Goal: Transaction & Acquisition: Purchase product/service

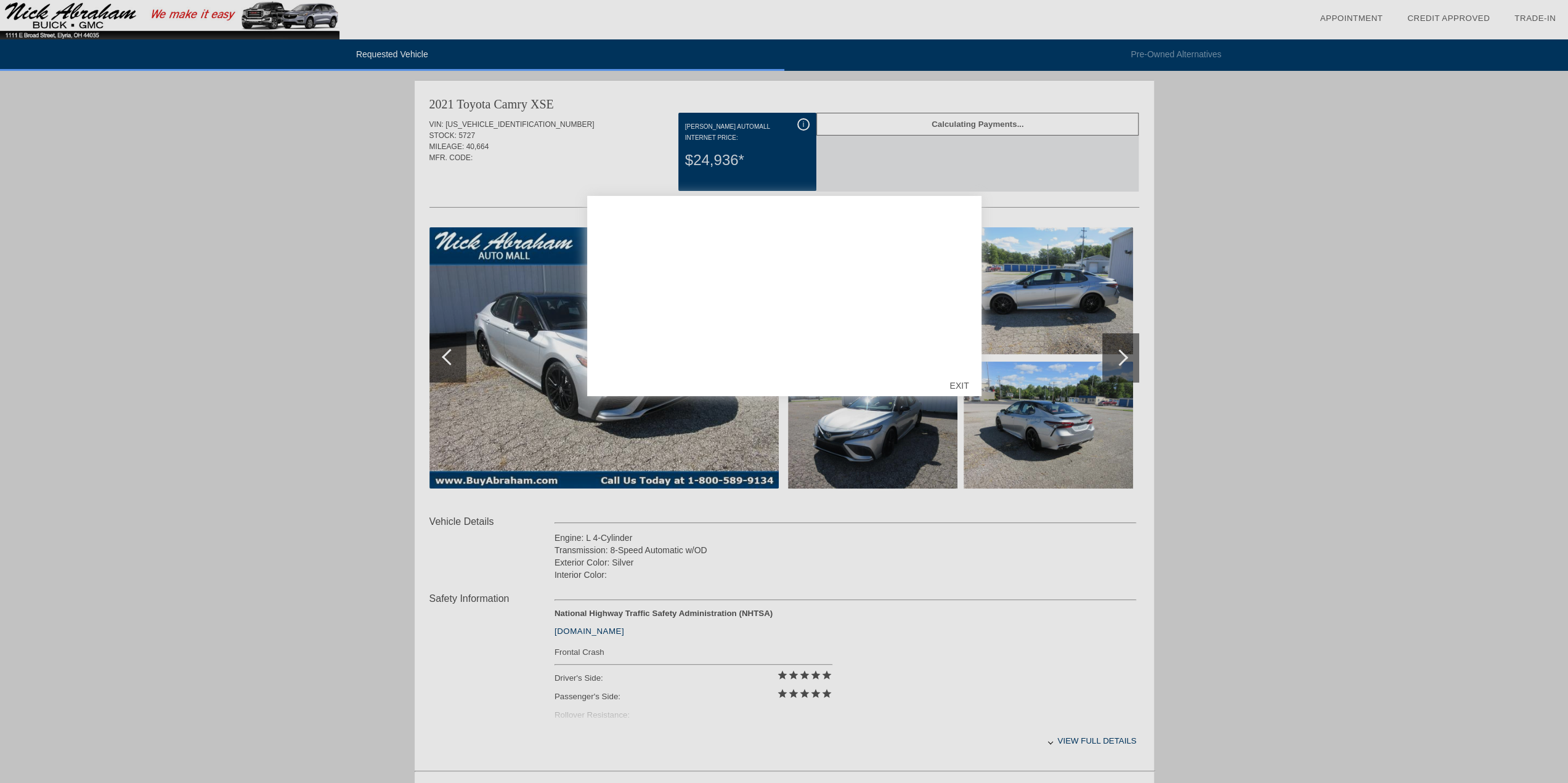
click at [1064, 192] on div at bounding box center [784, 392] width 1568 height 783
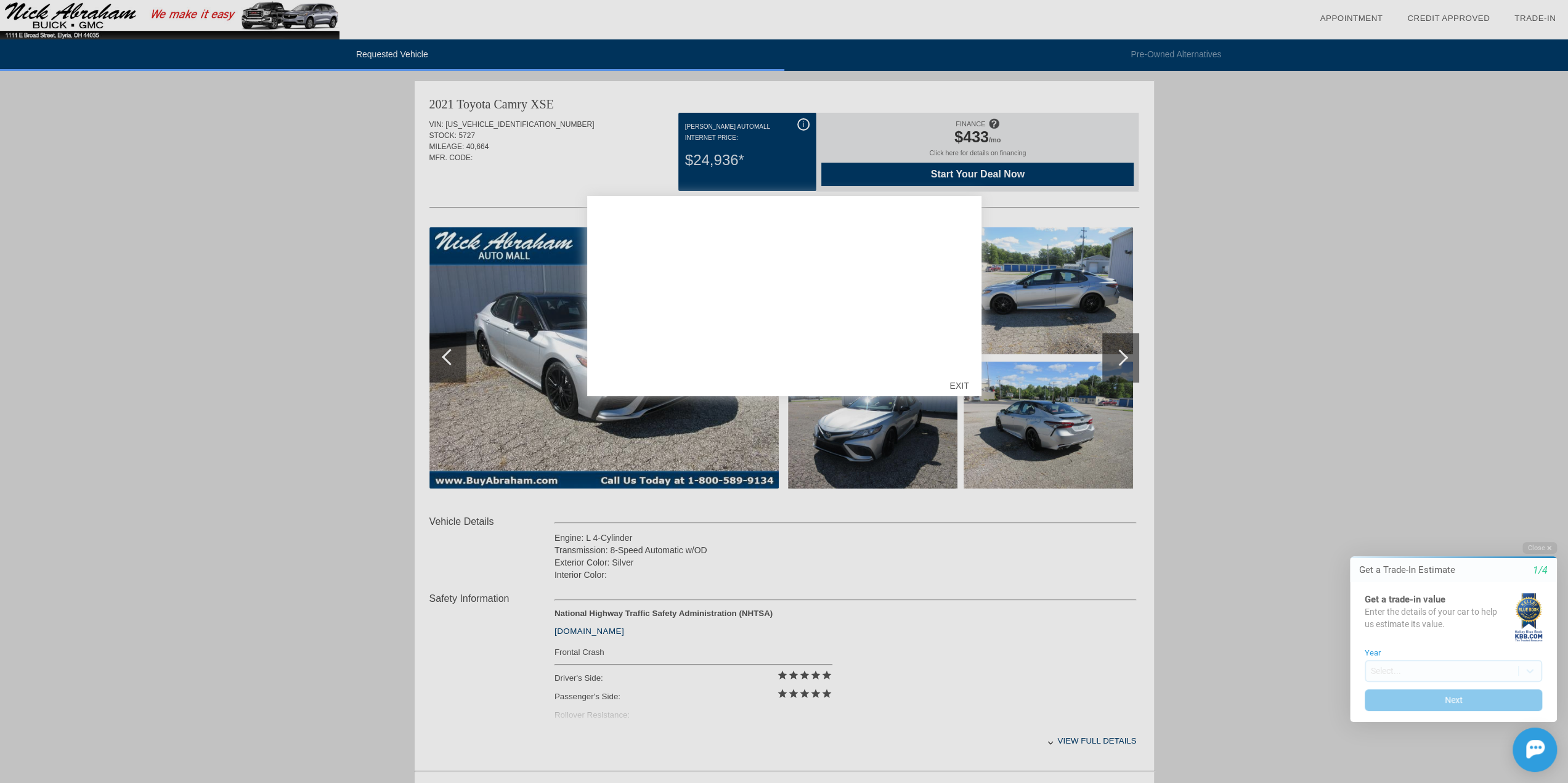
click at [994, 211] on div at bounding box center [784, 392] width 1568 height 783
click at [947, 392] on div "EXIT" at bounding box center [958, 385] width 44 height 37
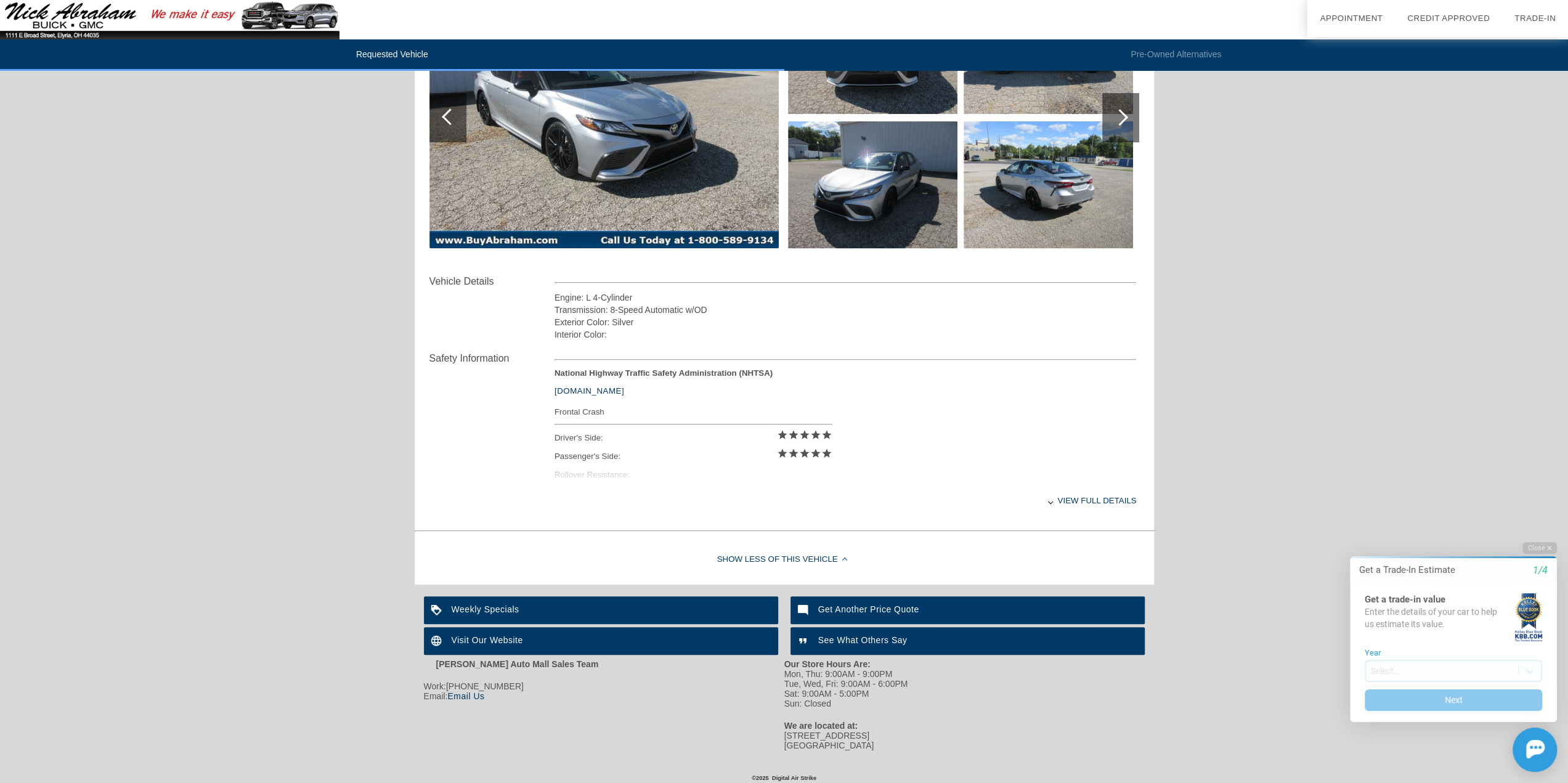
scroll to position [243, 0]
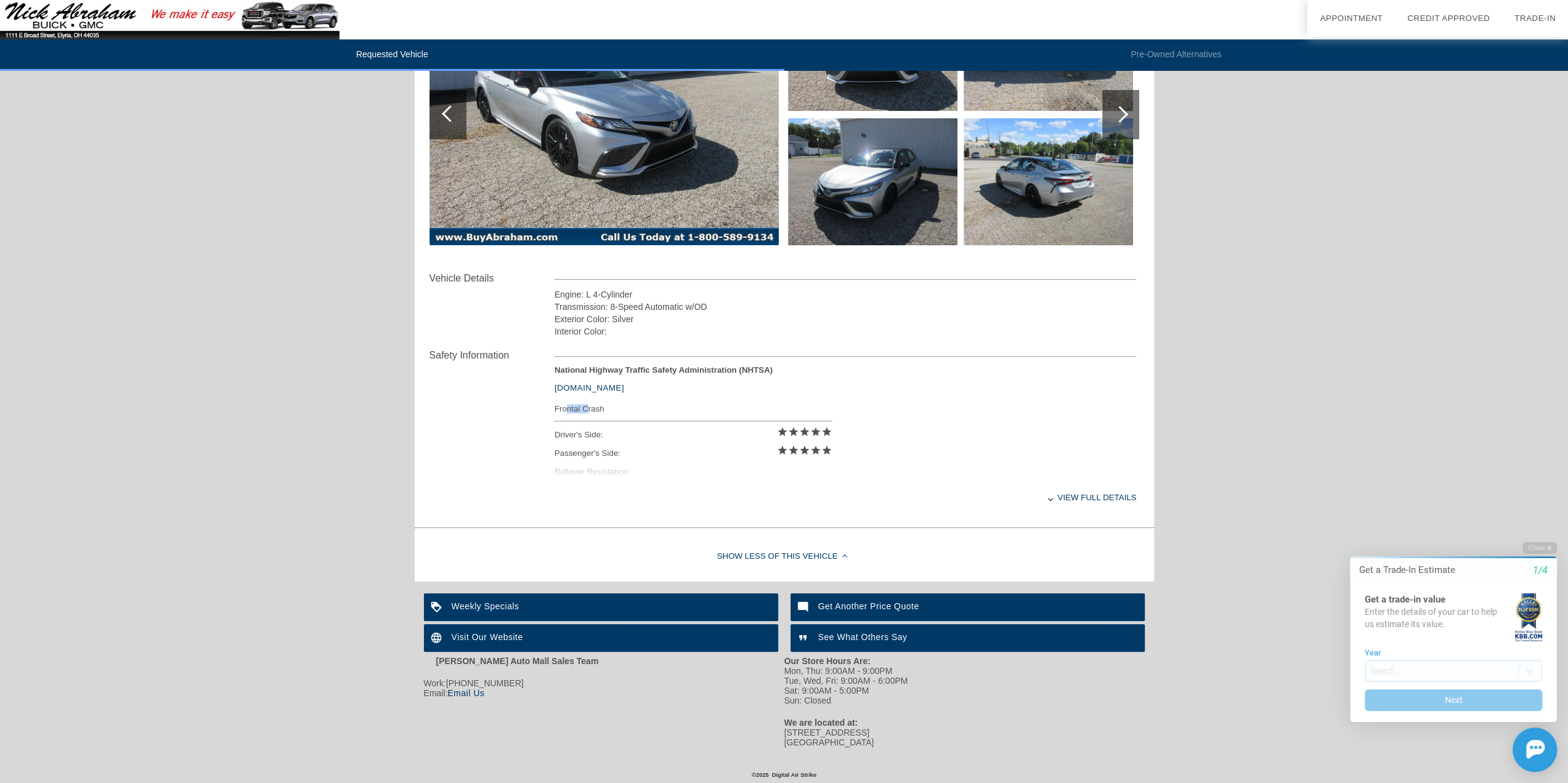
drag, startPoint x: 566, startPoint y: 410, endPoint x: 599, endPoint y: 413, distance: 33.1
click at [589, 413] on div "Frontal Crash" at bounding box center [694, 408] width 278 height 15
click at [734, 489] on div "View full details" at bounding box center [846, 497] width 582 height 30
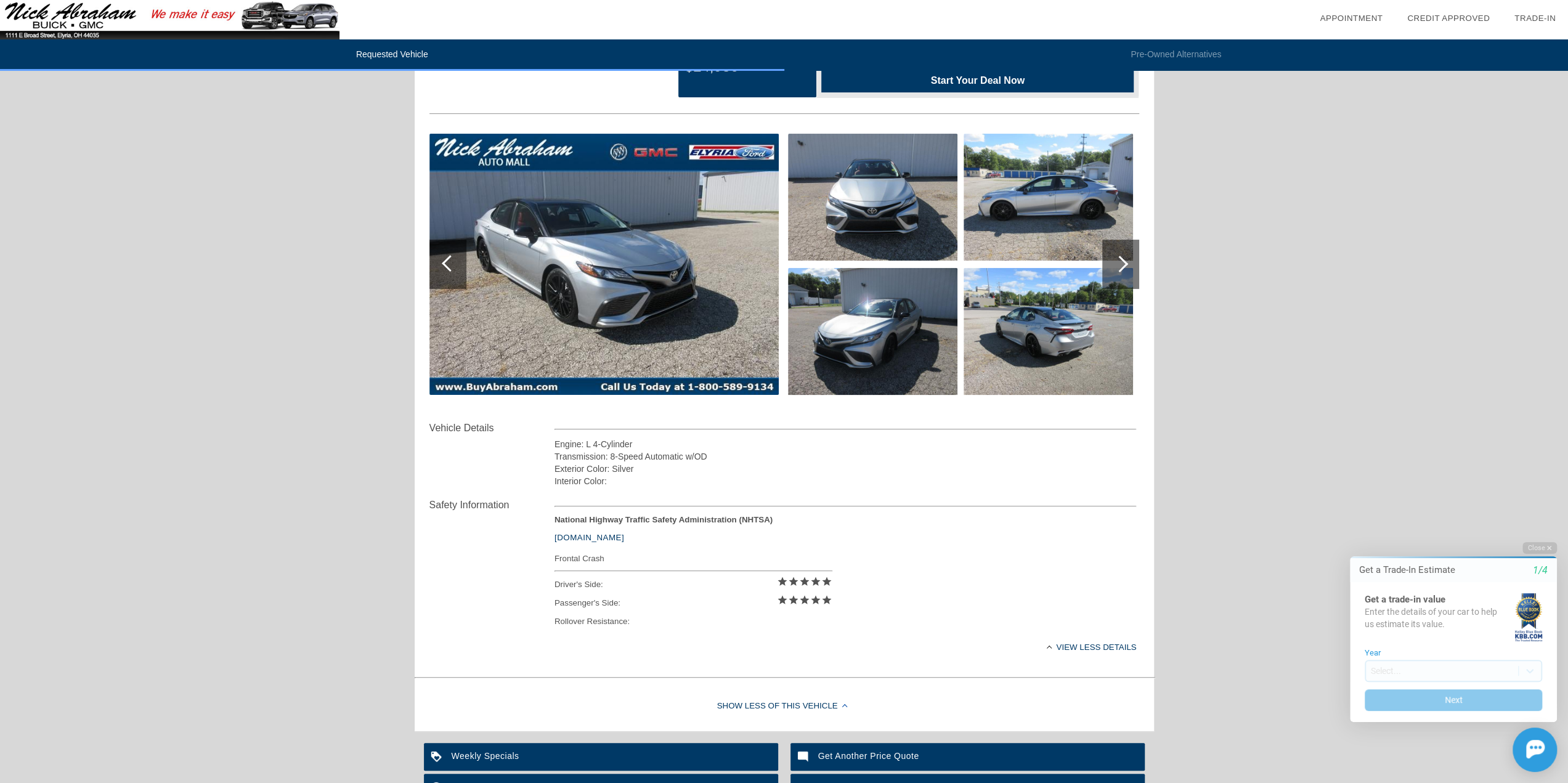
scroll to position [0, 0]
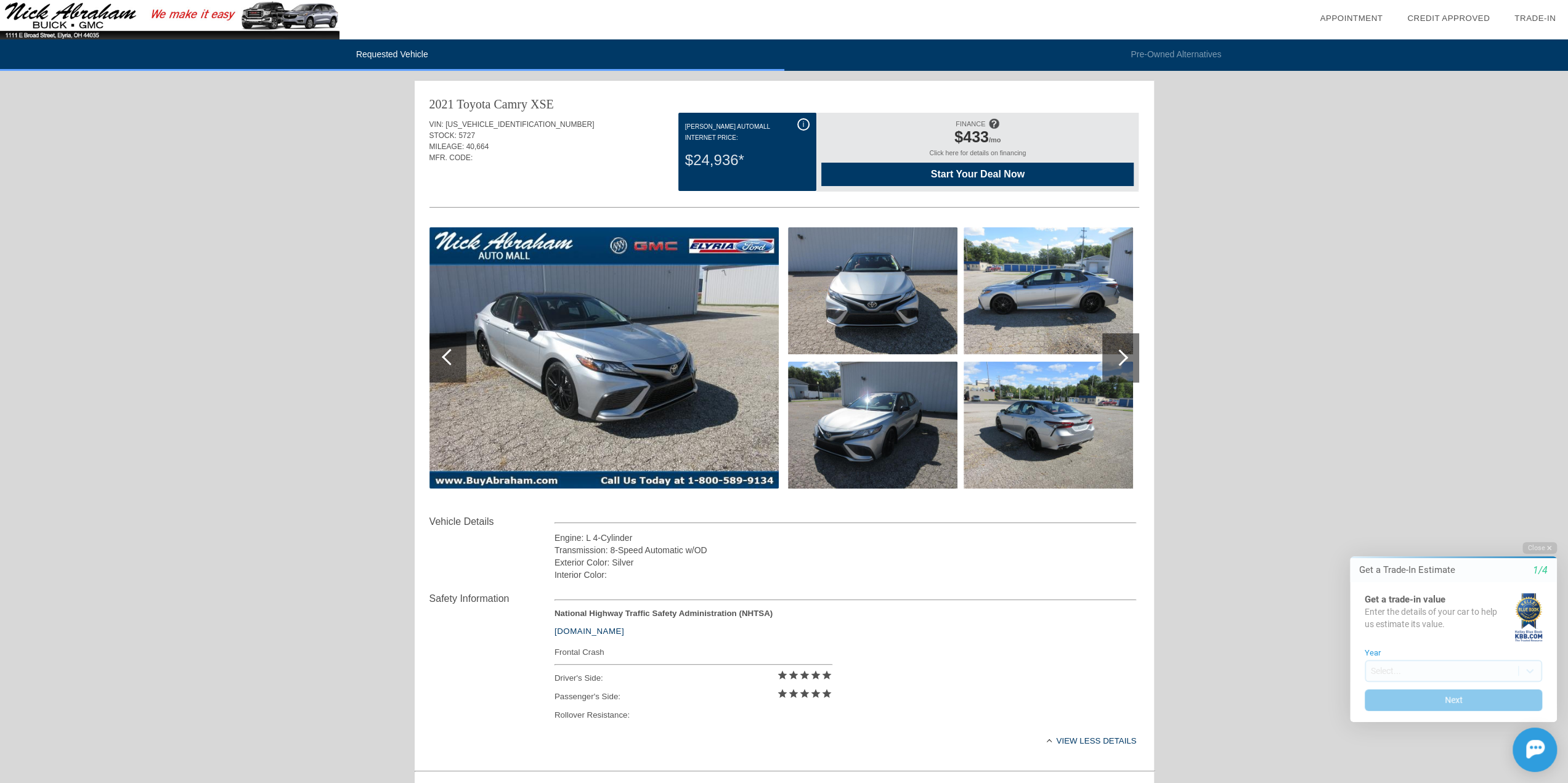
click at [906, 172] on span "Start Your Deal Now" at bounding box center [977, 174] width 282 height 11
click at [1123, 360] on div at bounding box center [1120, 358] width 37 height 50
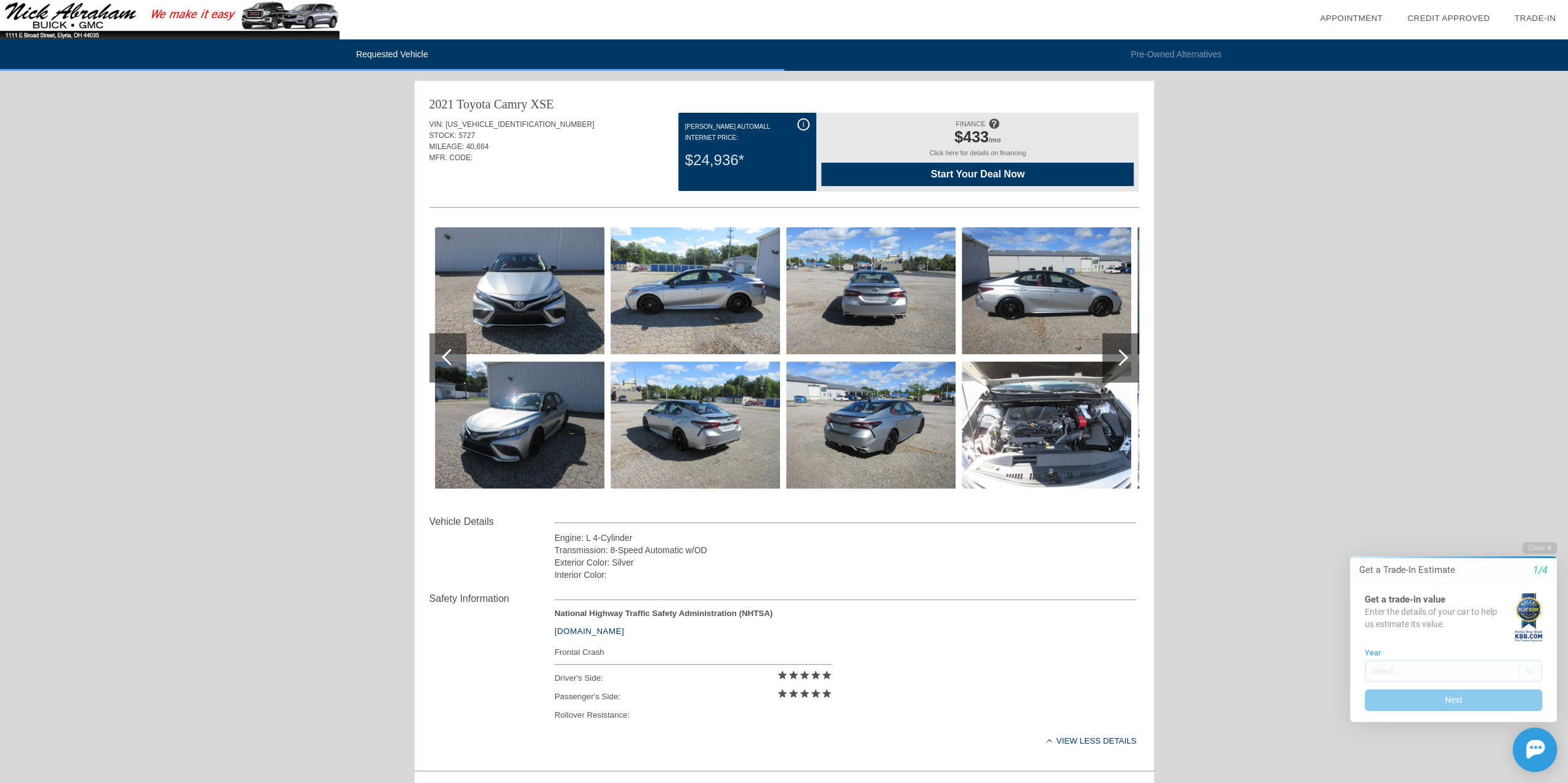
click at [1122, 360] on div at bounding box center [1119, 358] width 17 height 17
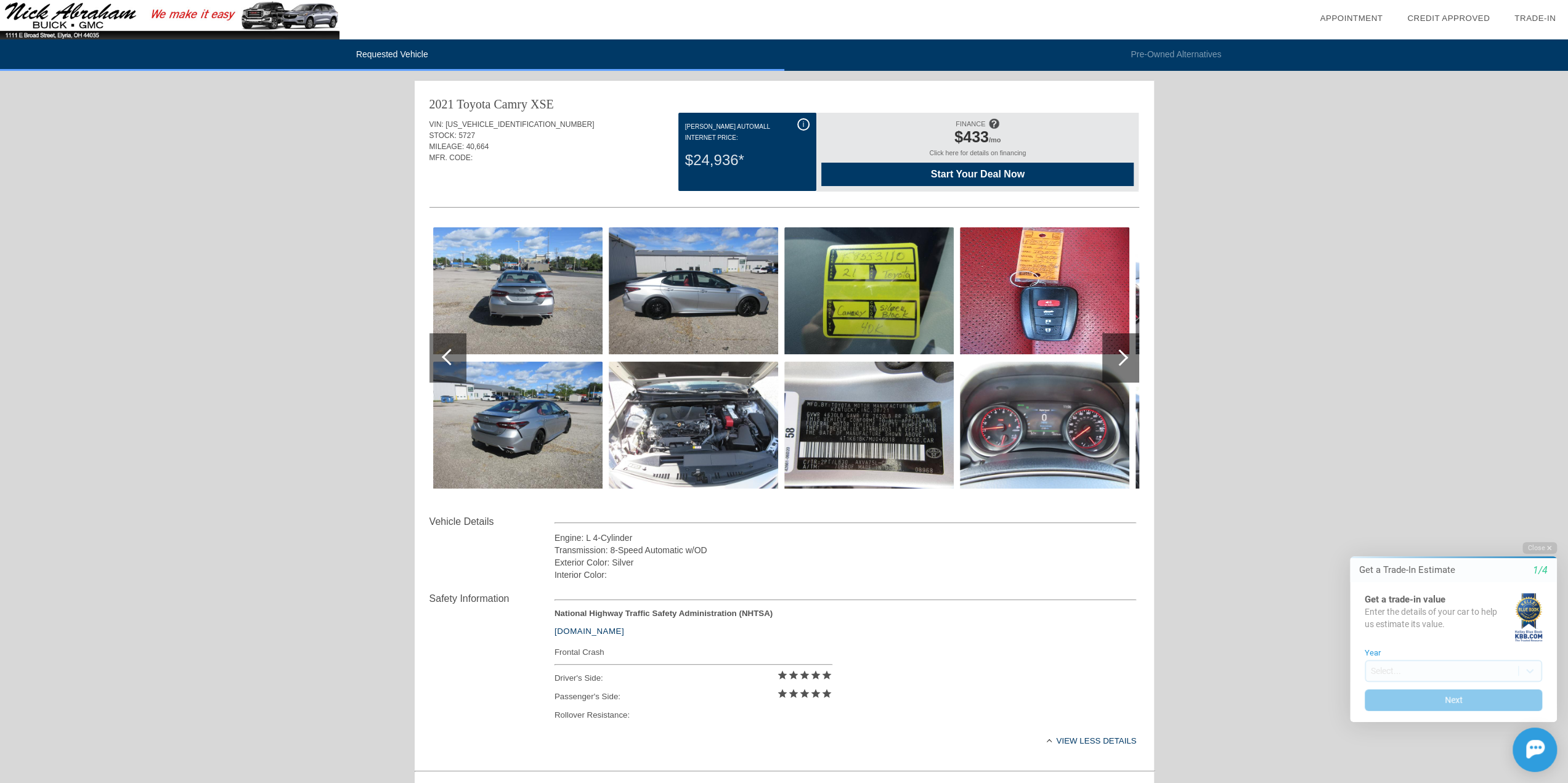
click at [1122, 360] on div at bounding box center [1119, 358] width 17 height 17
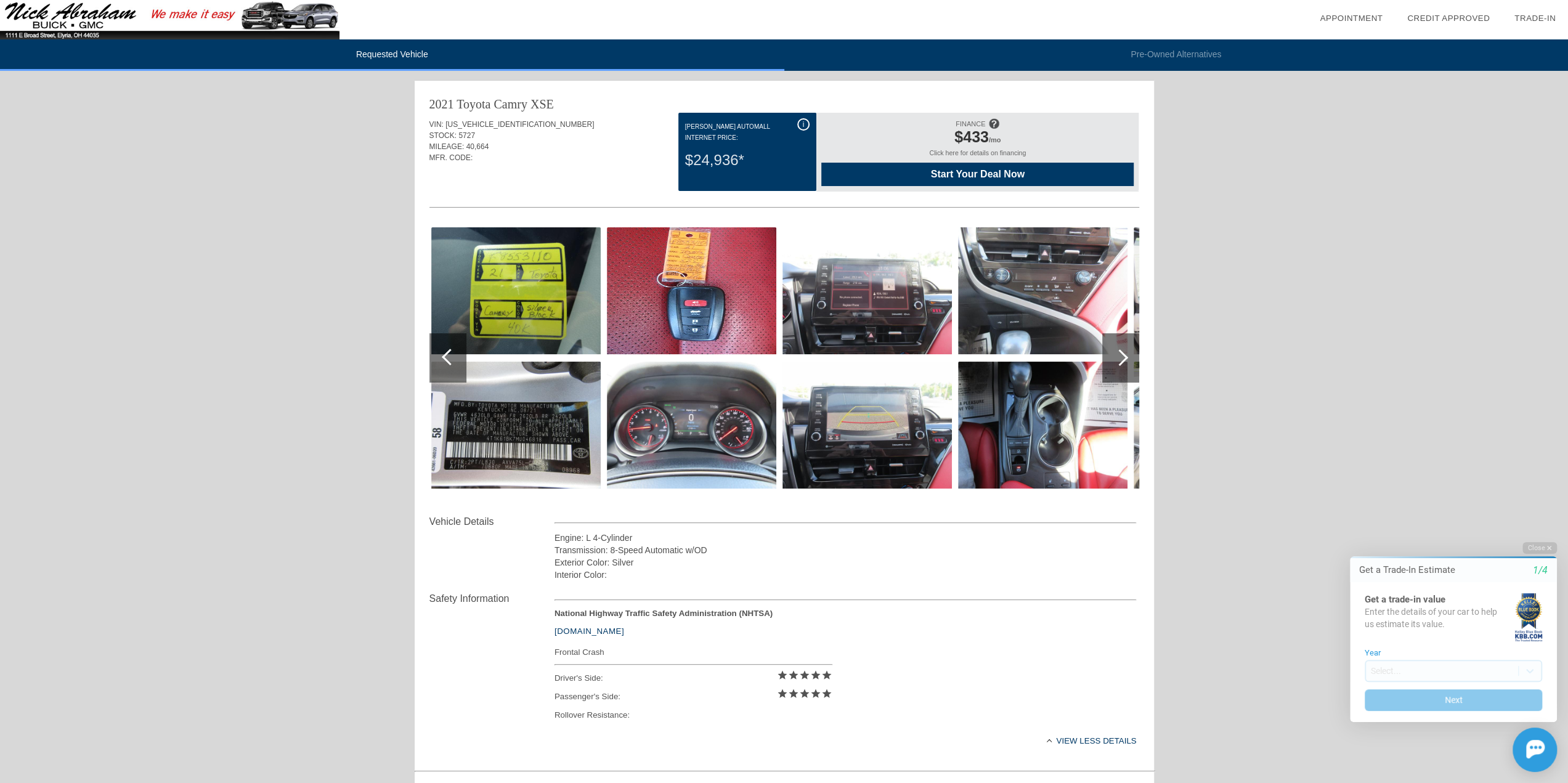
click at [1114, 355] on div at bounding box center [1119, 358] width 17 height 17
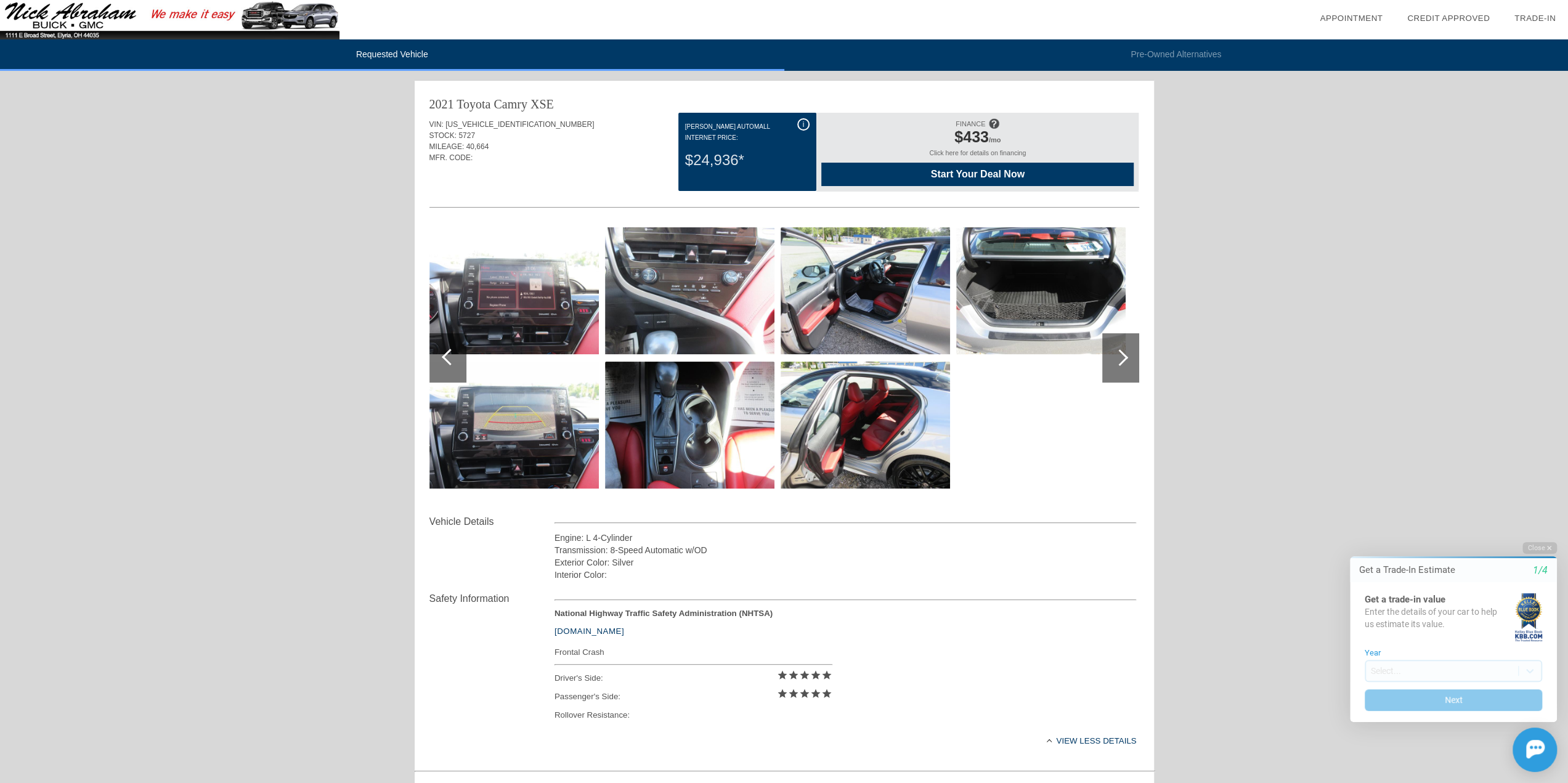
click at [1114, 355] on div at bounding box center [1119, 358] width 17 height 17
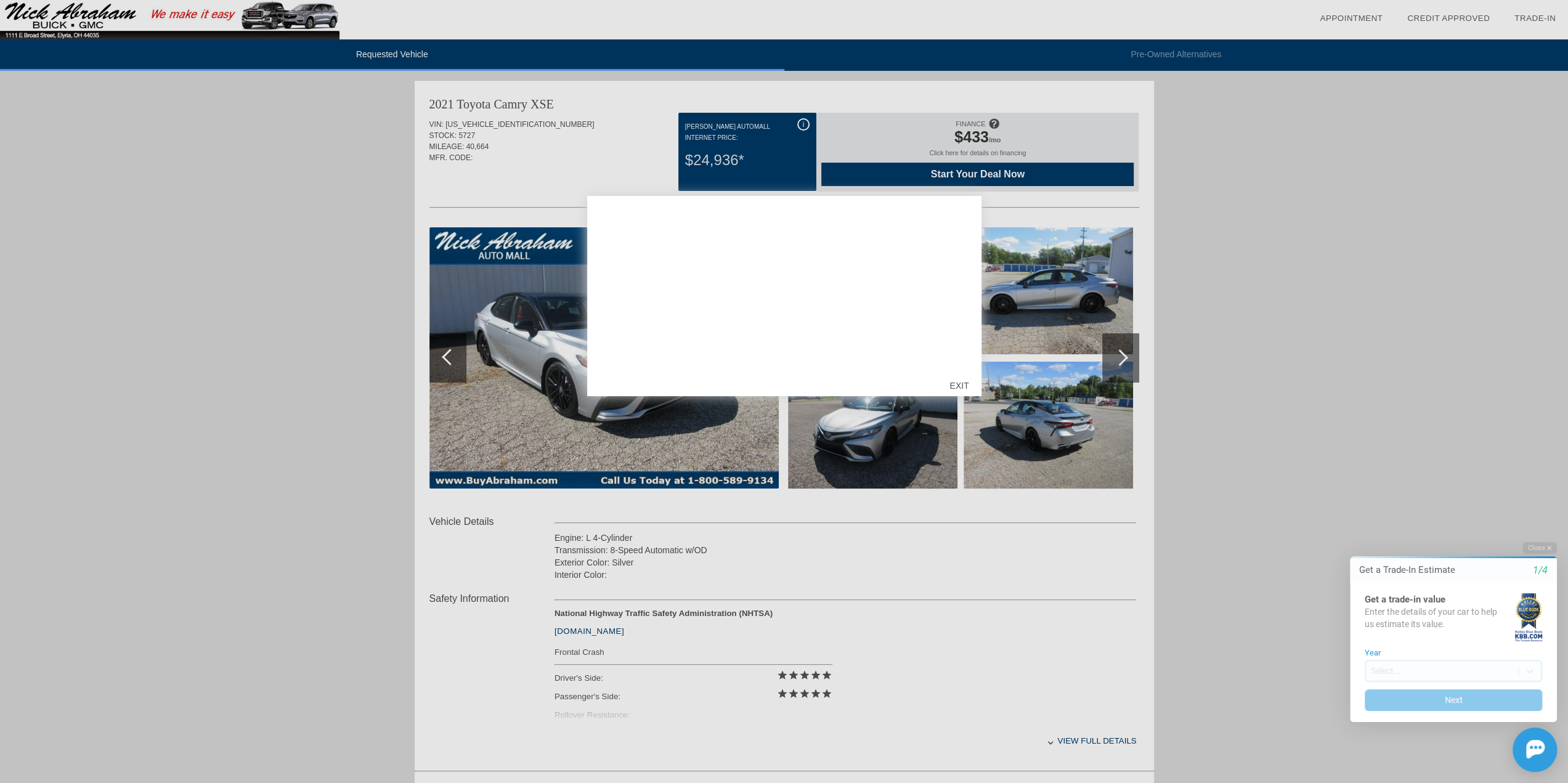
click at [961, 387] on div "EXIT" at bounding box center [958, 385] width 44 height 37
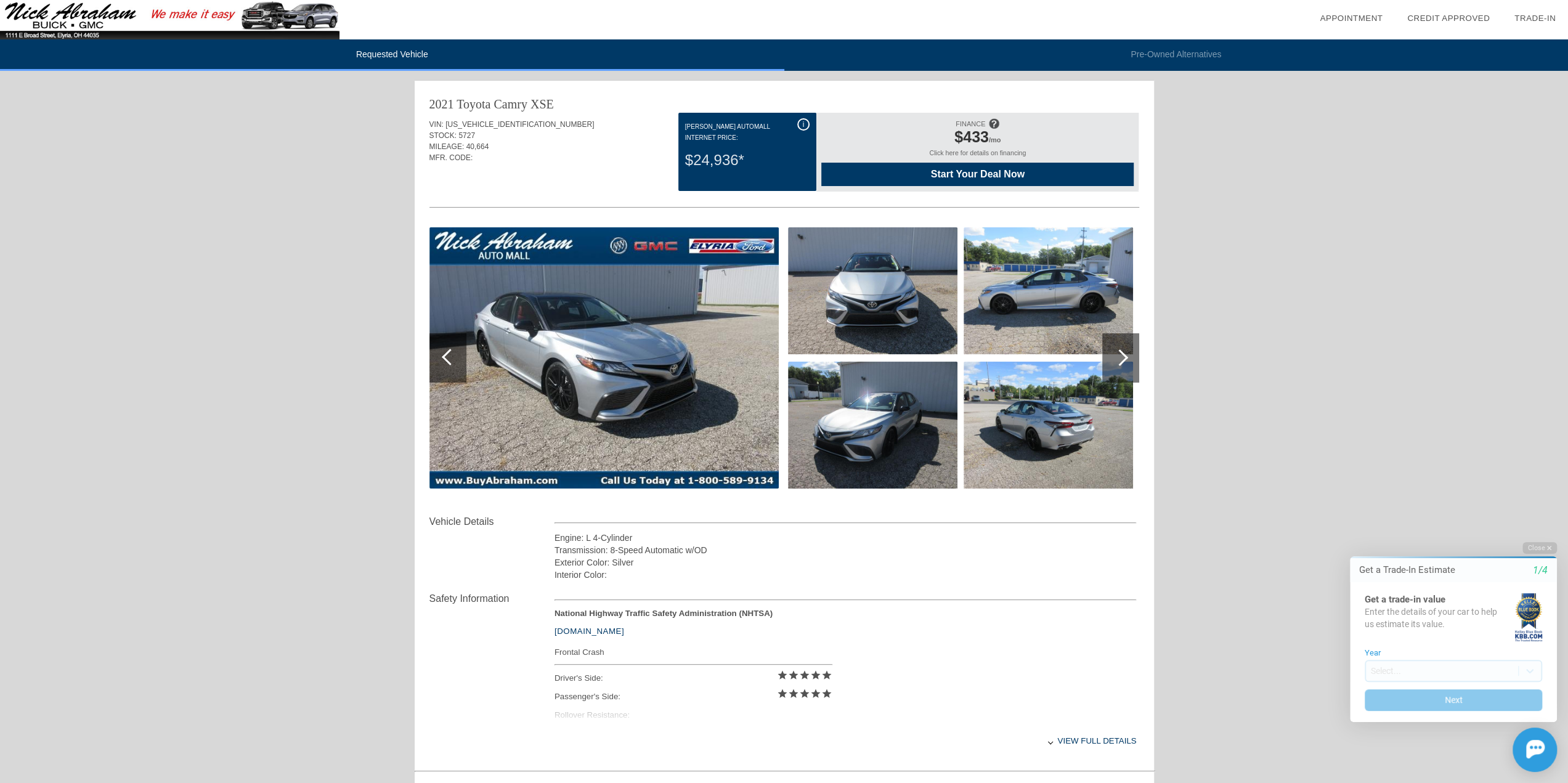
scroll to position [243, 0]
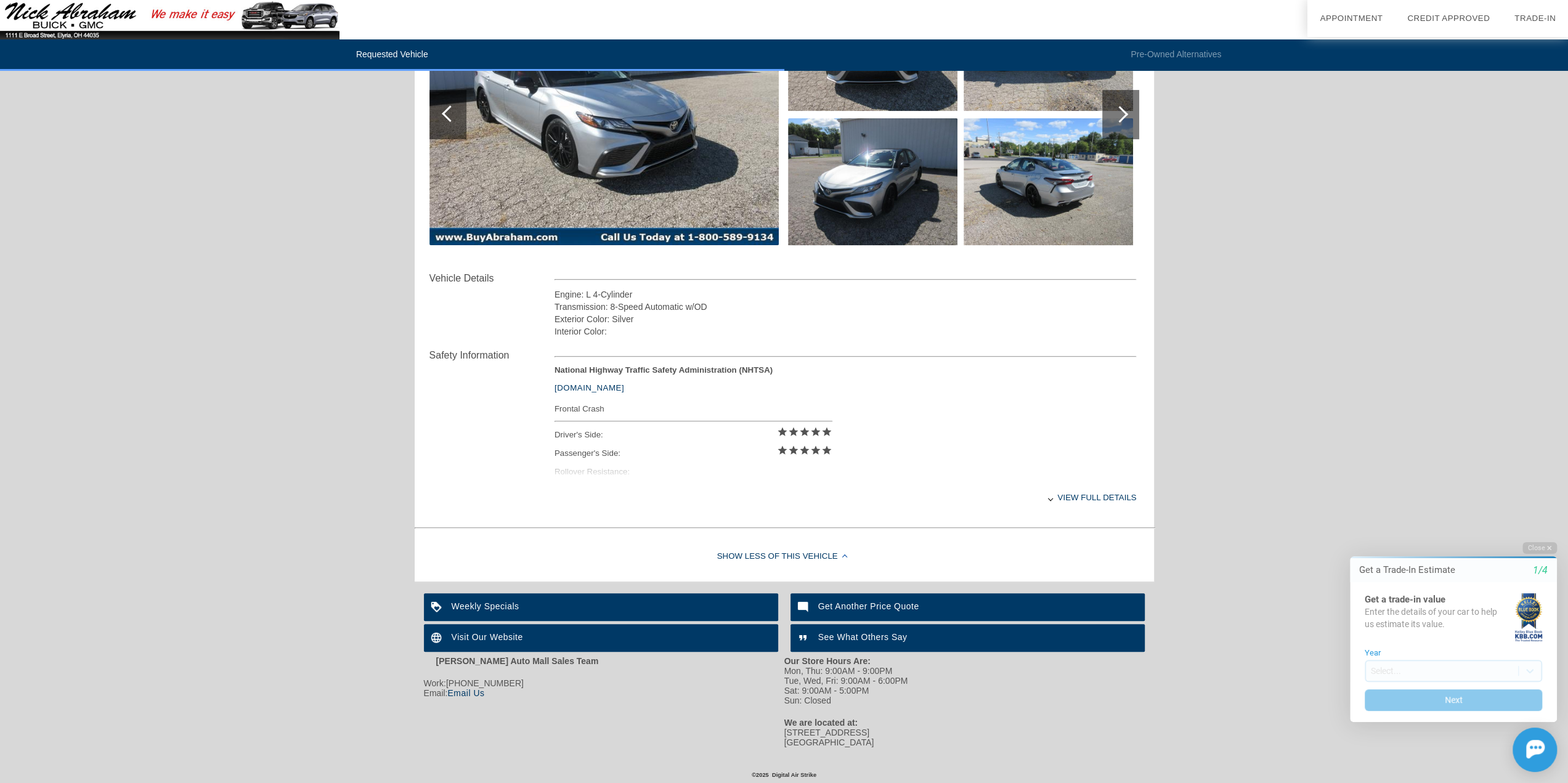
click at [844, 600] on div "Get Another Price Quote" at bounding box center [967, 606] width 354 height 28
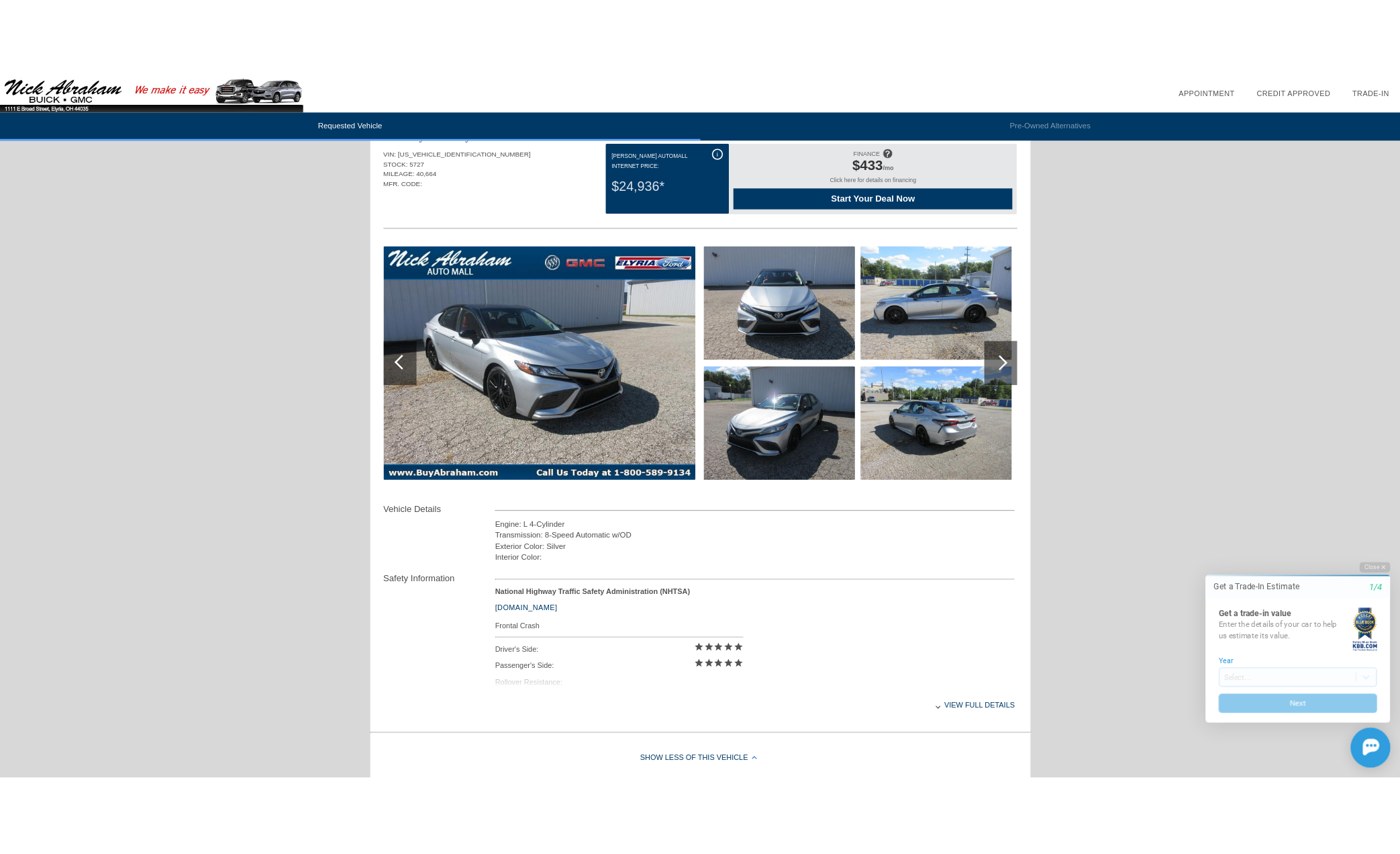
scroll to position [0, 0]
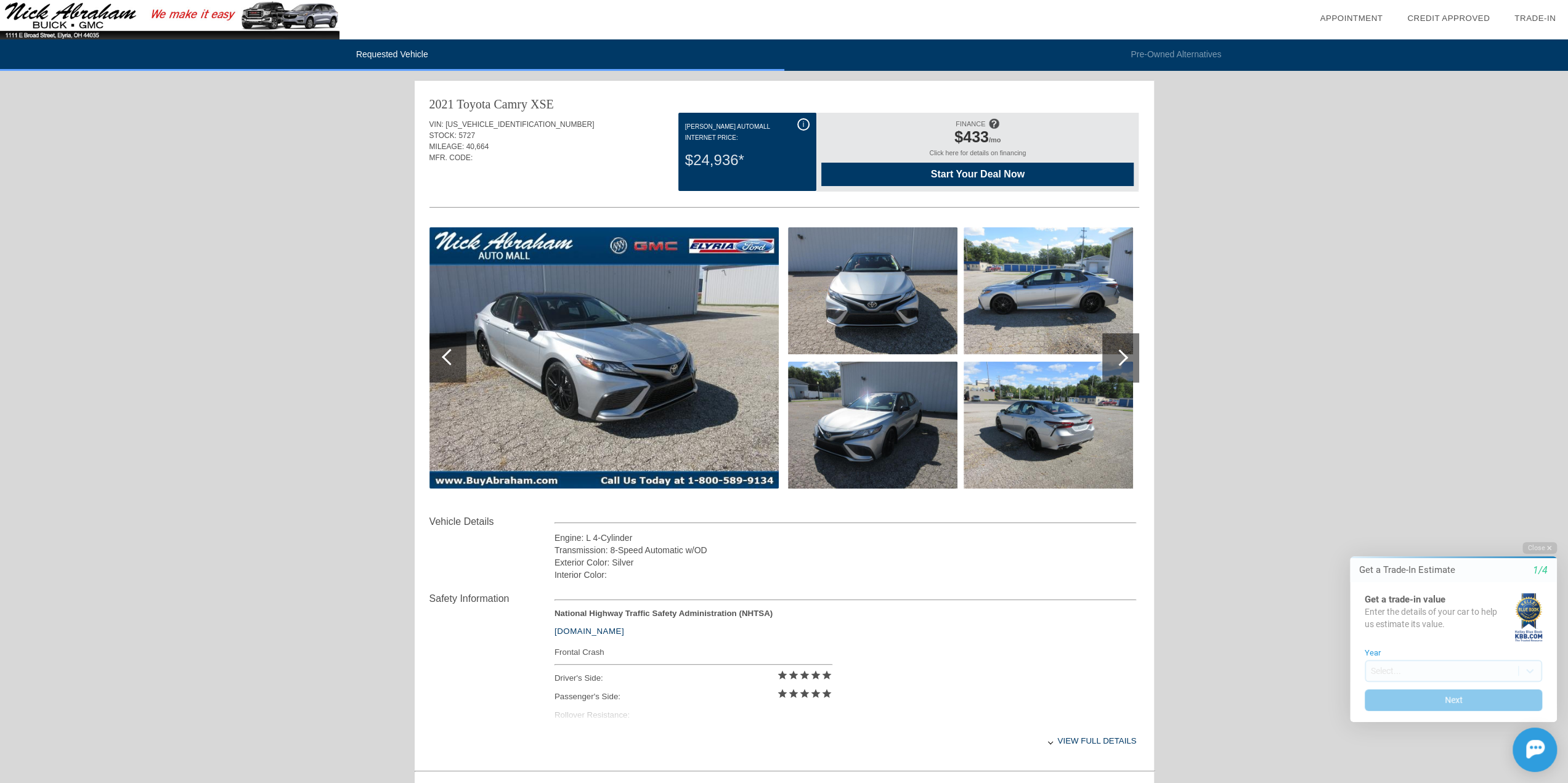
click at [401, 55] on li "Requested Vehicle" at bounding box center [392, 55] width 784 height 32
click at [704, 438] on img at bounding box center [604, 357] width 350 height 261
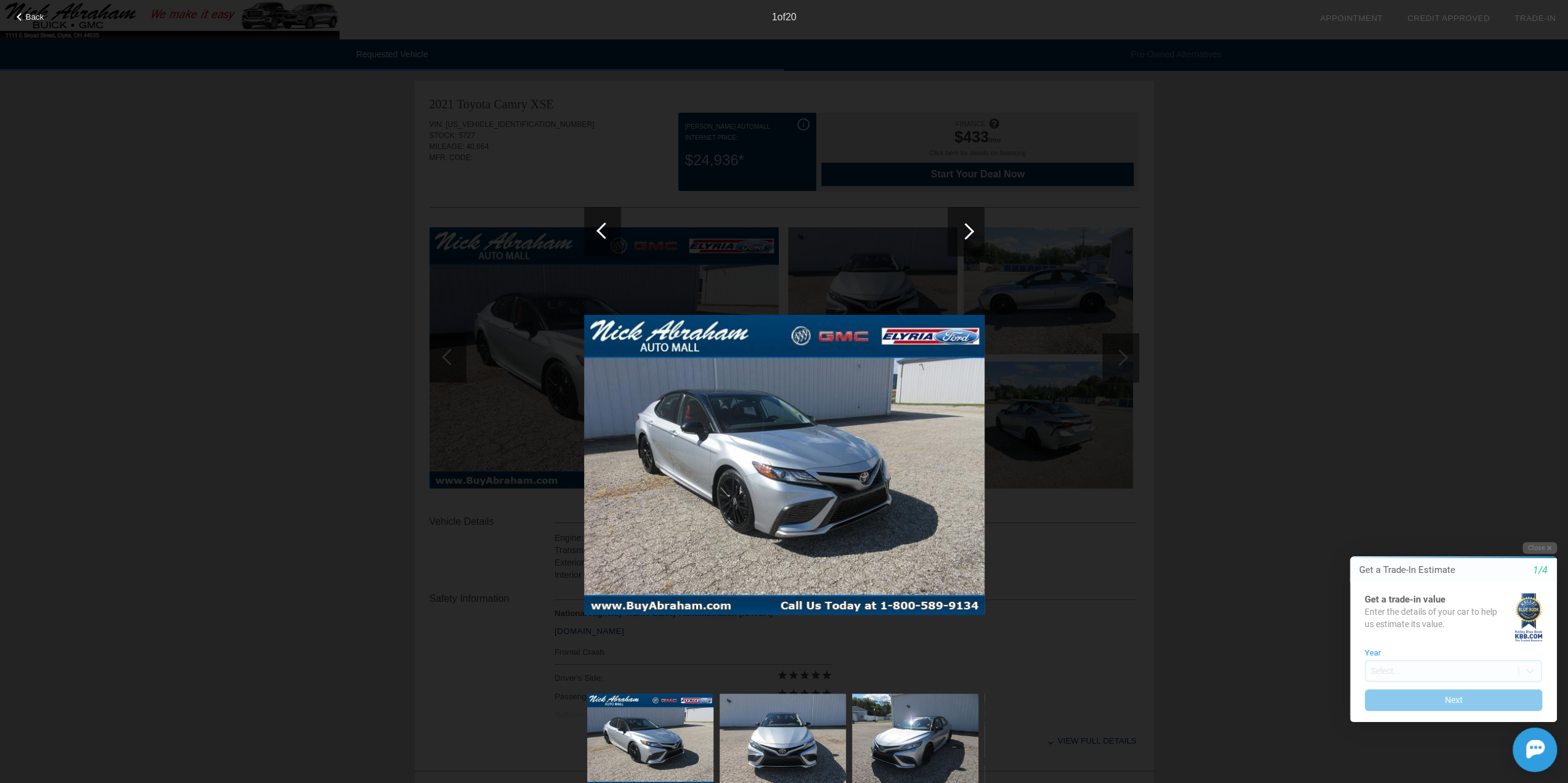
click at [704, 438] on img at bounding box center [784, 465] width 401 height 301
click at [953, 226] on div at bounding box center [965, 231] width 37 height 50
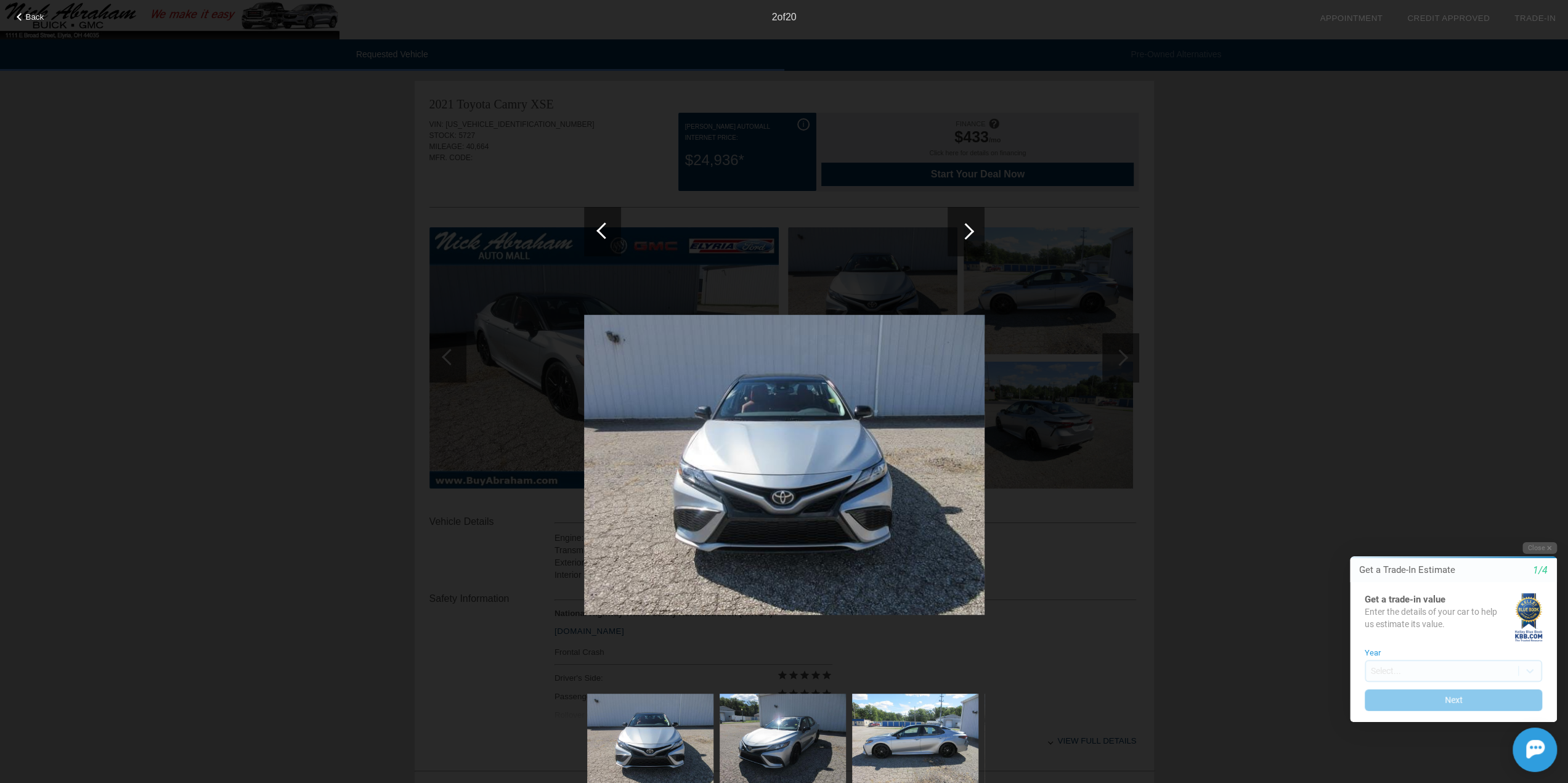
click at [473, 462] on div "Back 2 of 20" at bounding box center [784, 392] width 1568 height 783
click at [1152, 262] on div "Back 2 of 20" at bounding box center [784, 392] width 1568 height 783
click at [1370, 225] on div "Back 2 of 20" at bounding box center [784, 392] width 1568 height 783
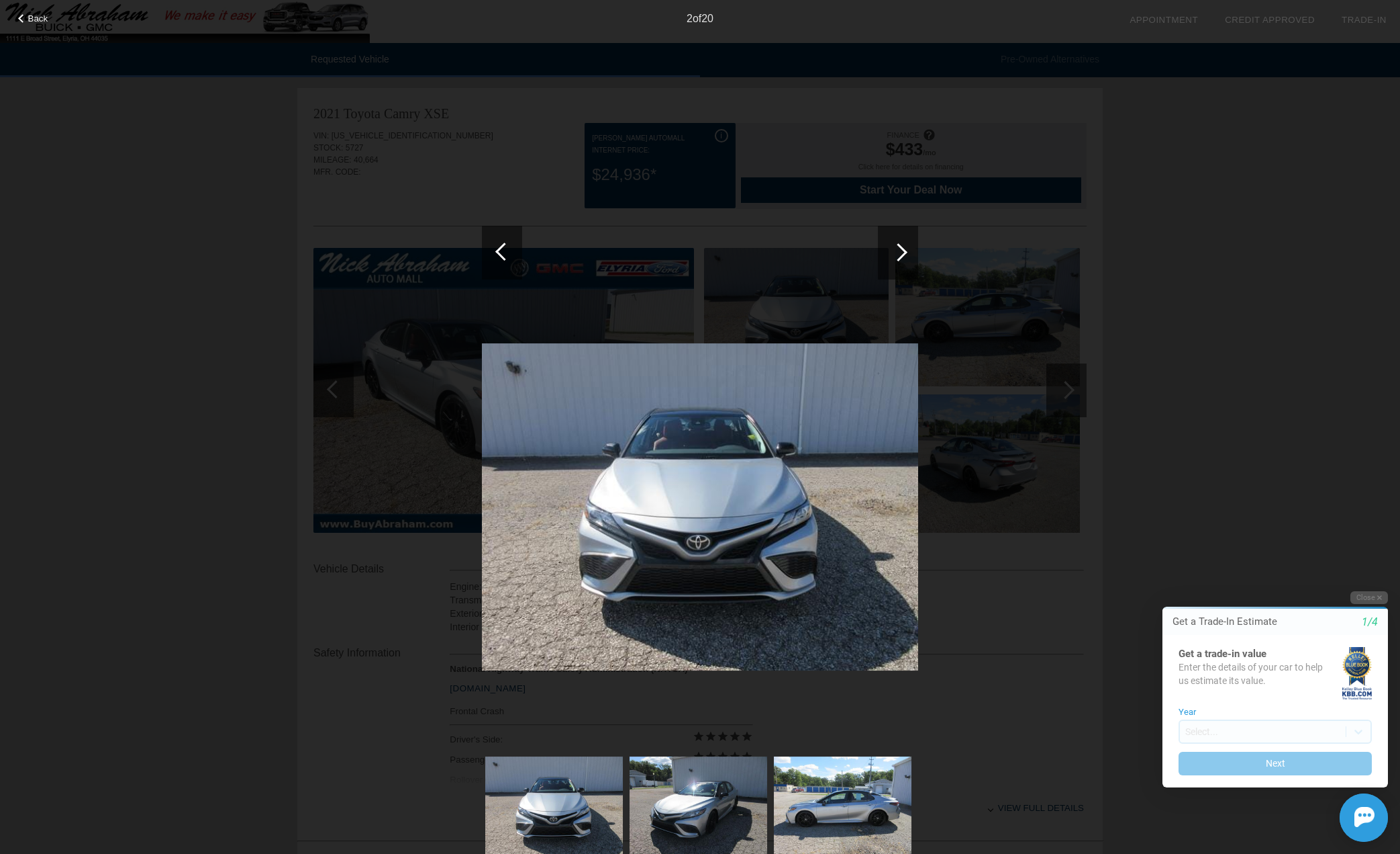
click at [1393, 88] on div "Back 2 of 20" at bounding box center [700, 427] width 1400 height 854
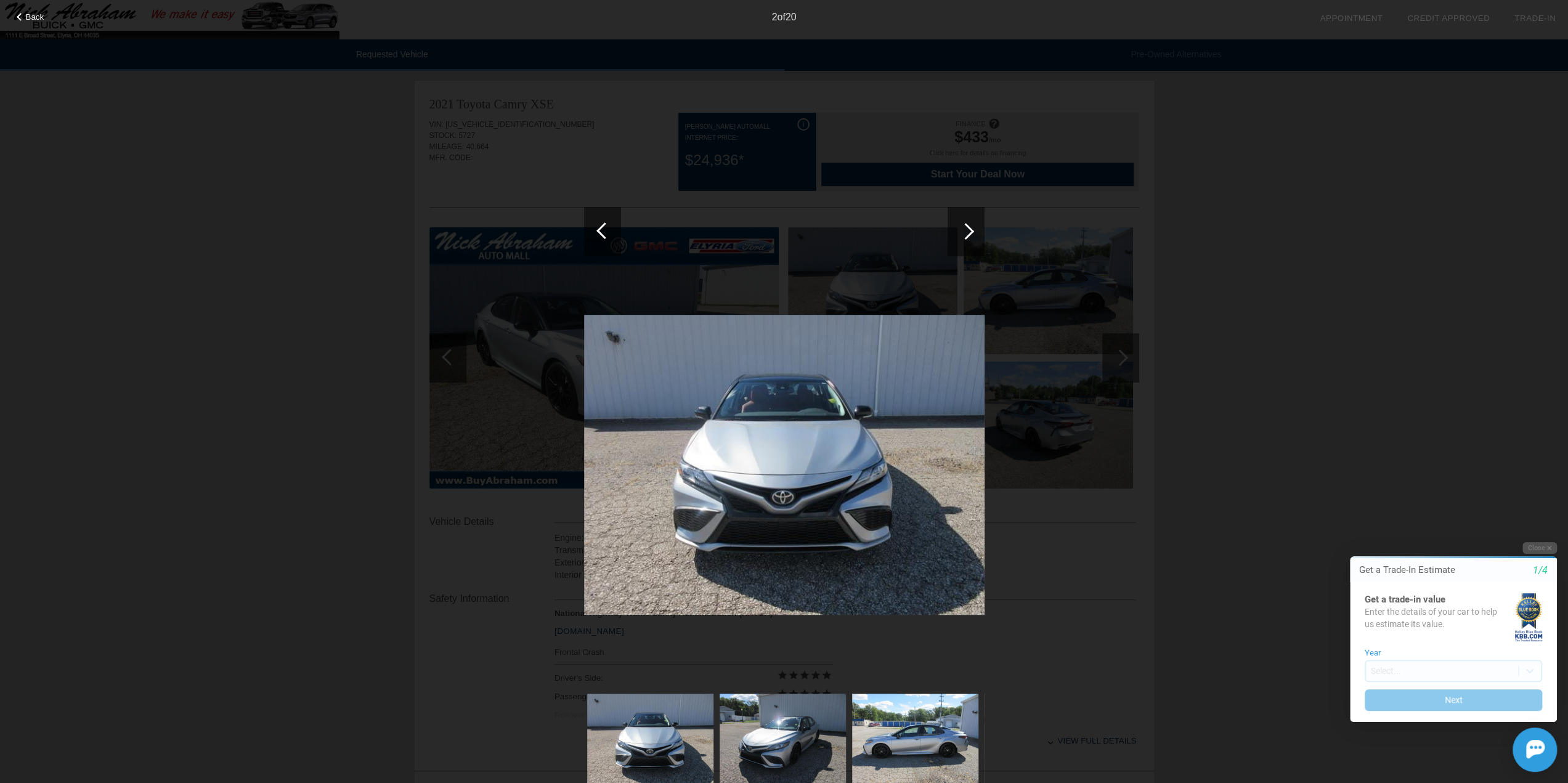
click at [584, 221] on div at bounding box center [602, 231] width 37 height 50
